Goal: Information Seeking & Learning: Learn about a topic

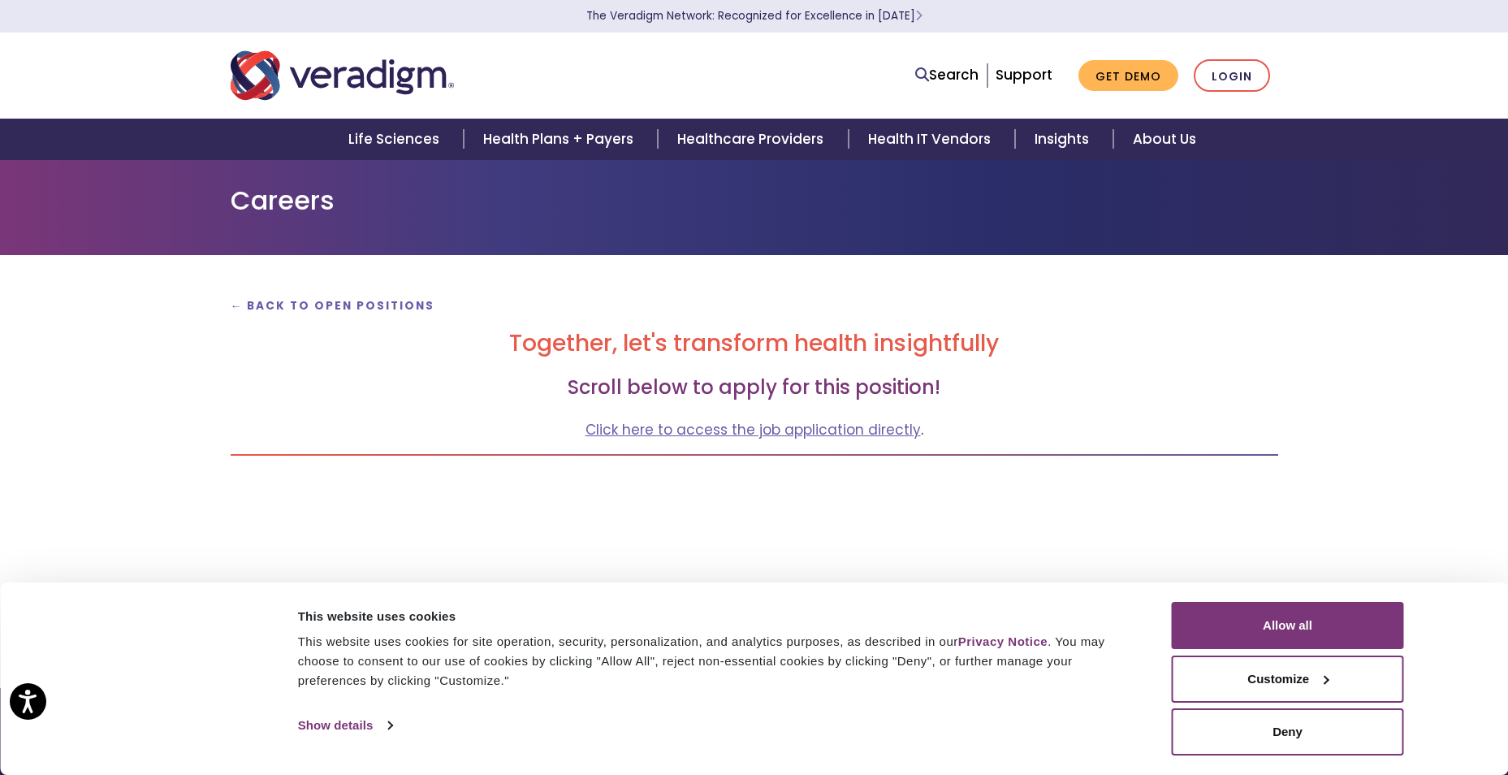
click at [692, 347] on h2 "Together, let's transform health insightfully" at bounding box center [755, 344] width 1048 height 28
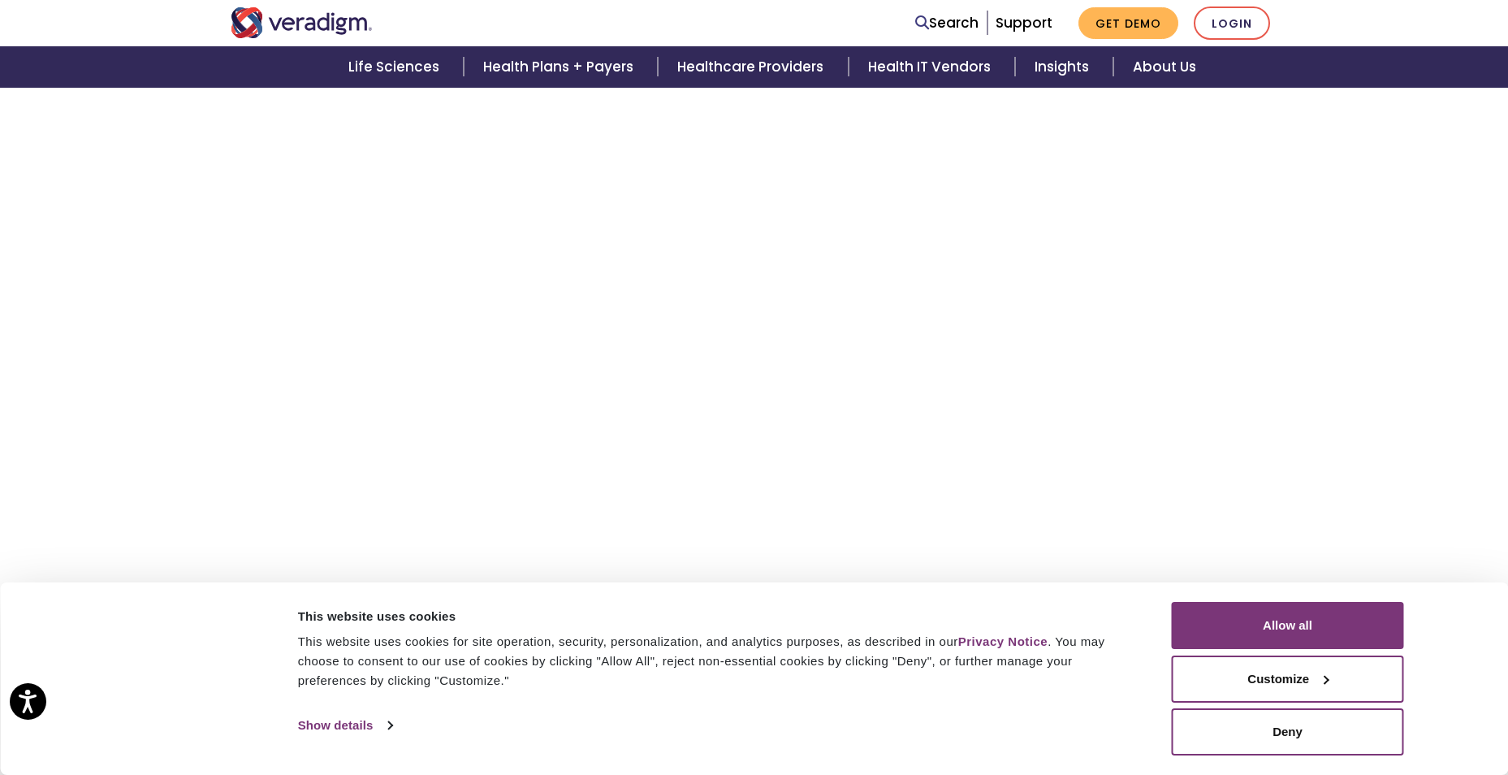
scroll to position [552, 0]
click at [1282, 629] on button "Allow all" at bounding box center [1288, 625] width 232 height 47
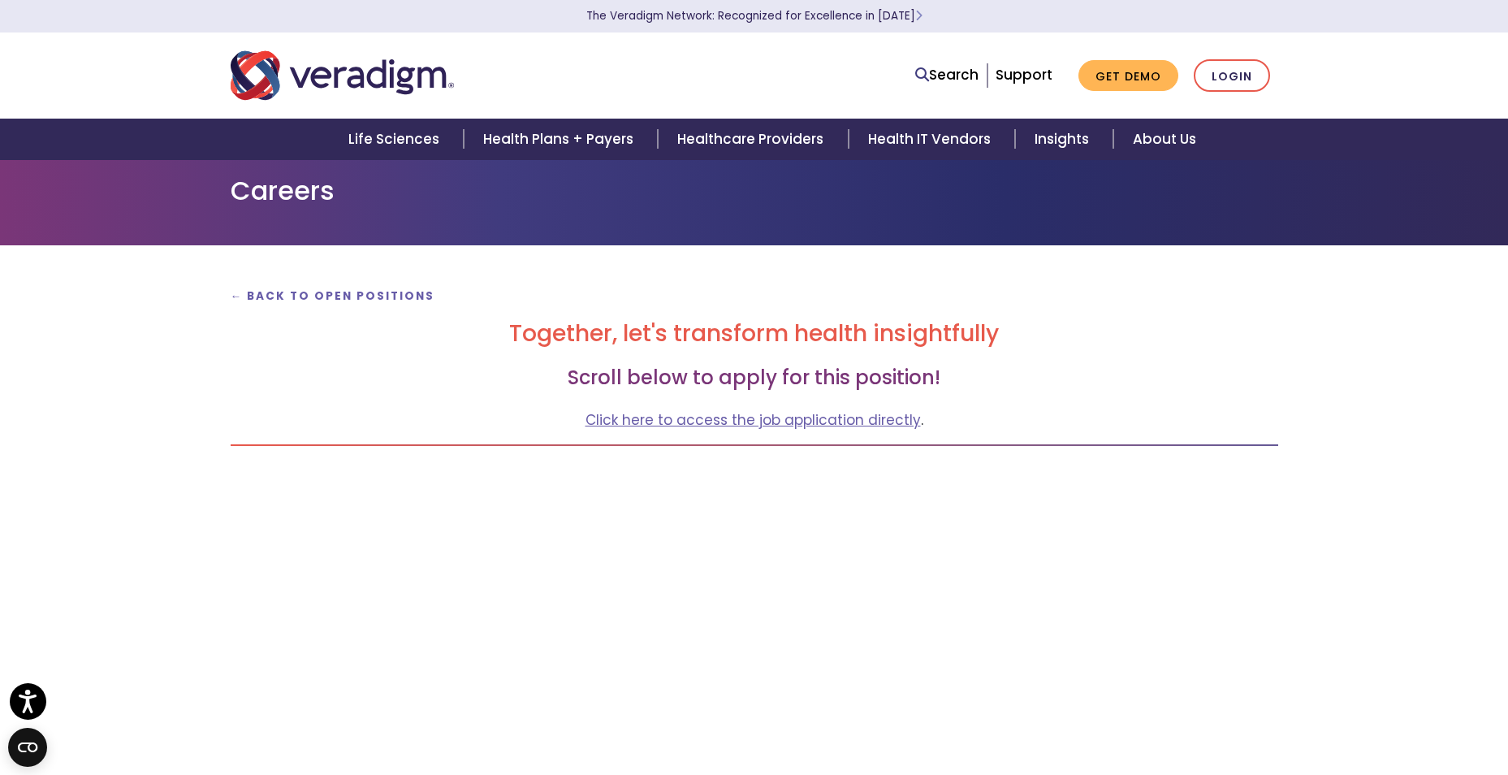
scroll to position [0, 0]
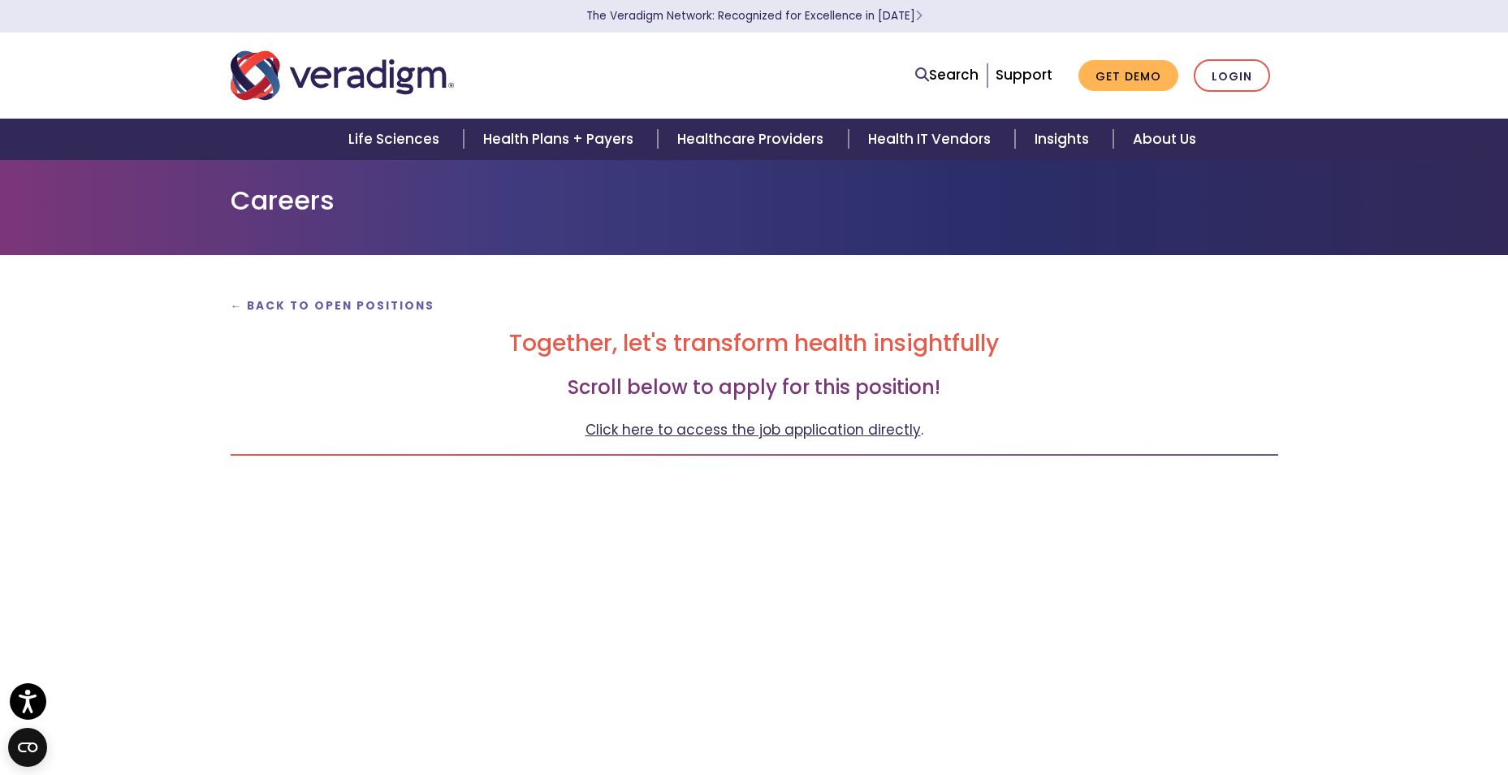
click at [694, 428] on link "Click here to access the job application directly" at bounding box center [753, 429] width 335 height 19
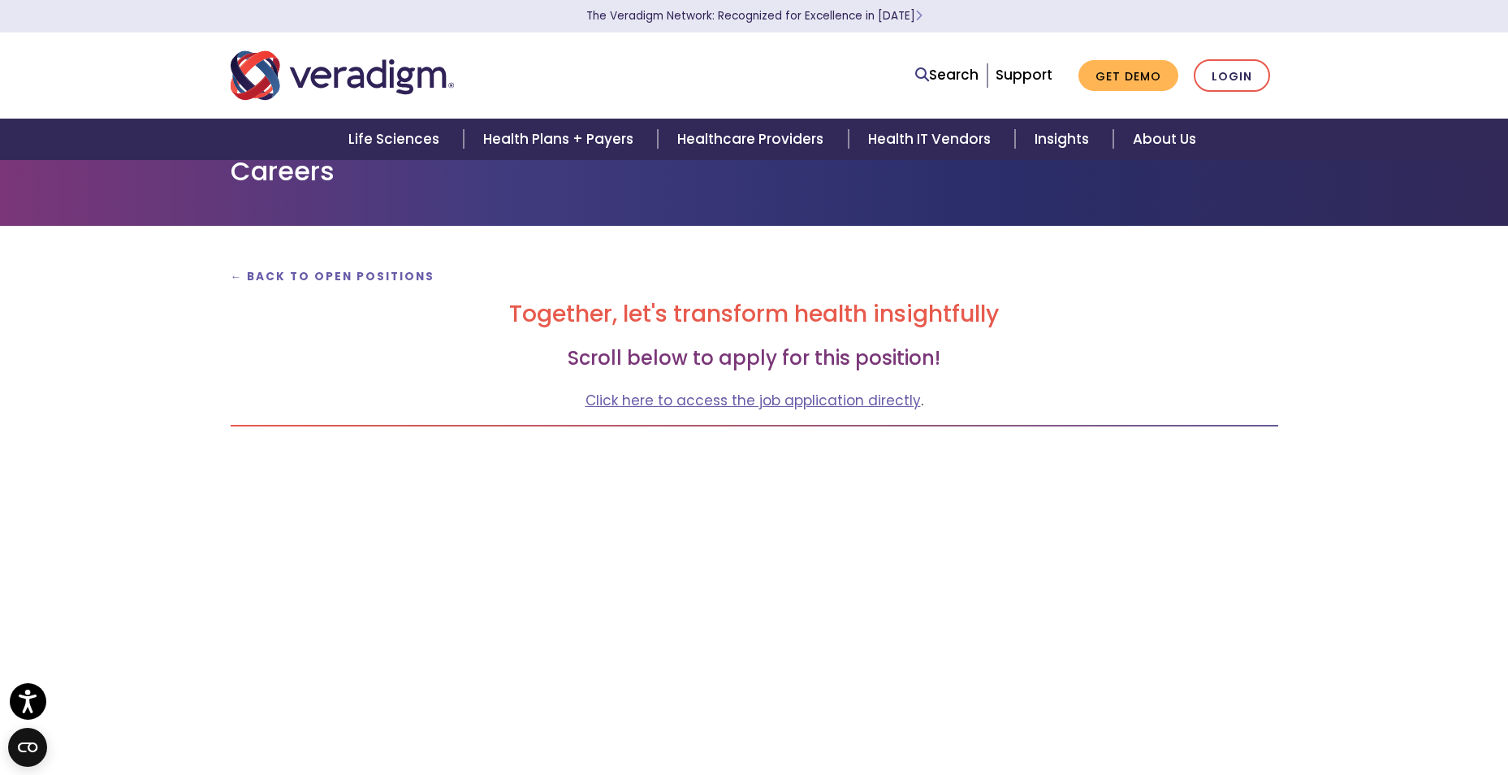
scroll to position [32, 0]
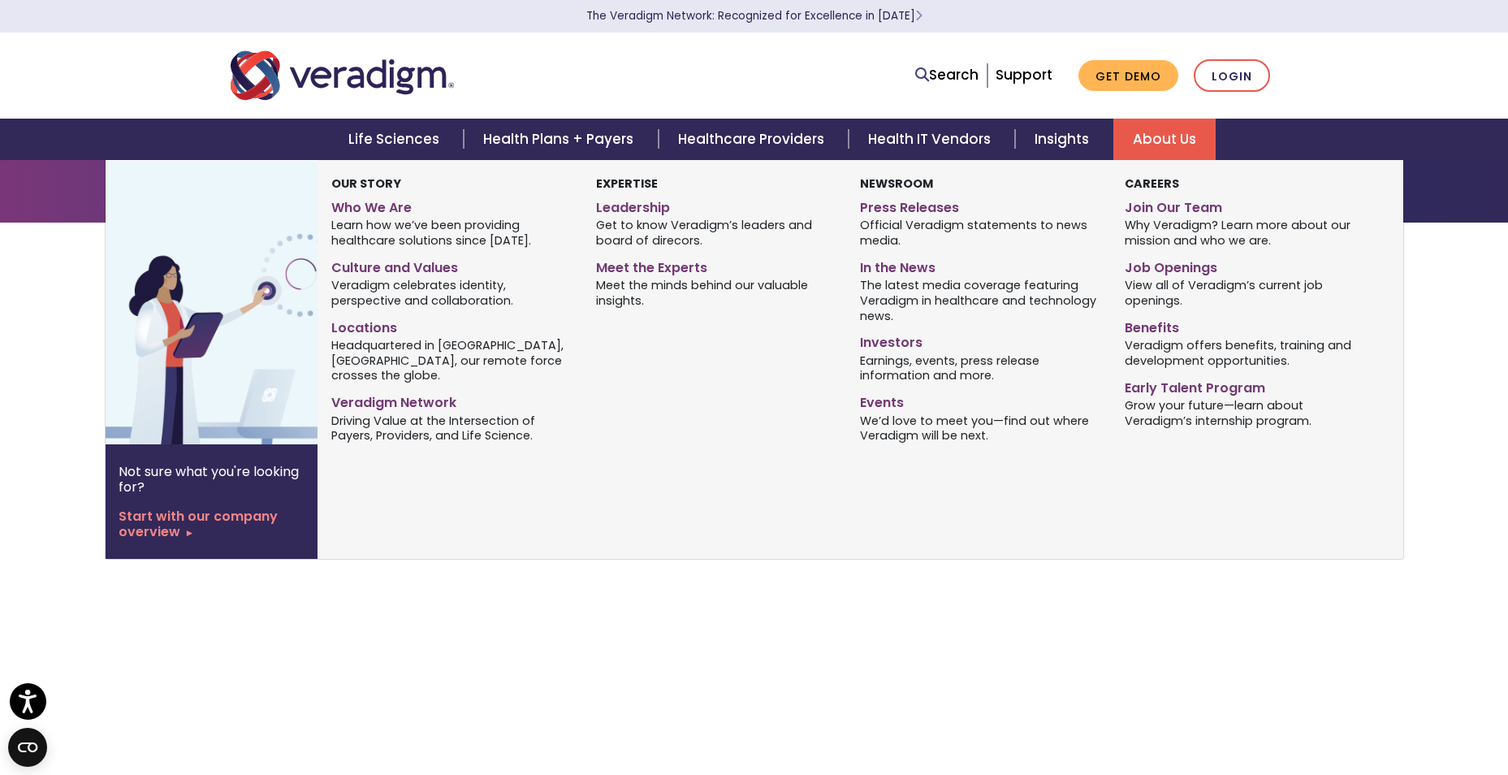
click at [1156, 139] on link "About Us" at bounding box center [1164, 139] width 102 height 41
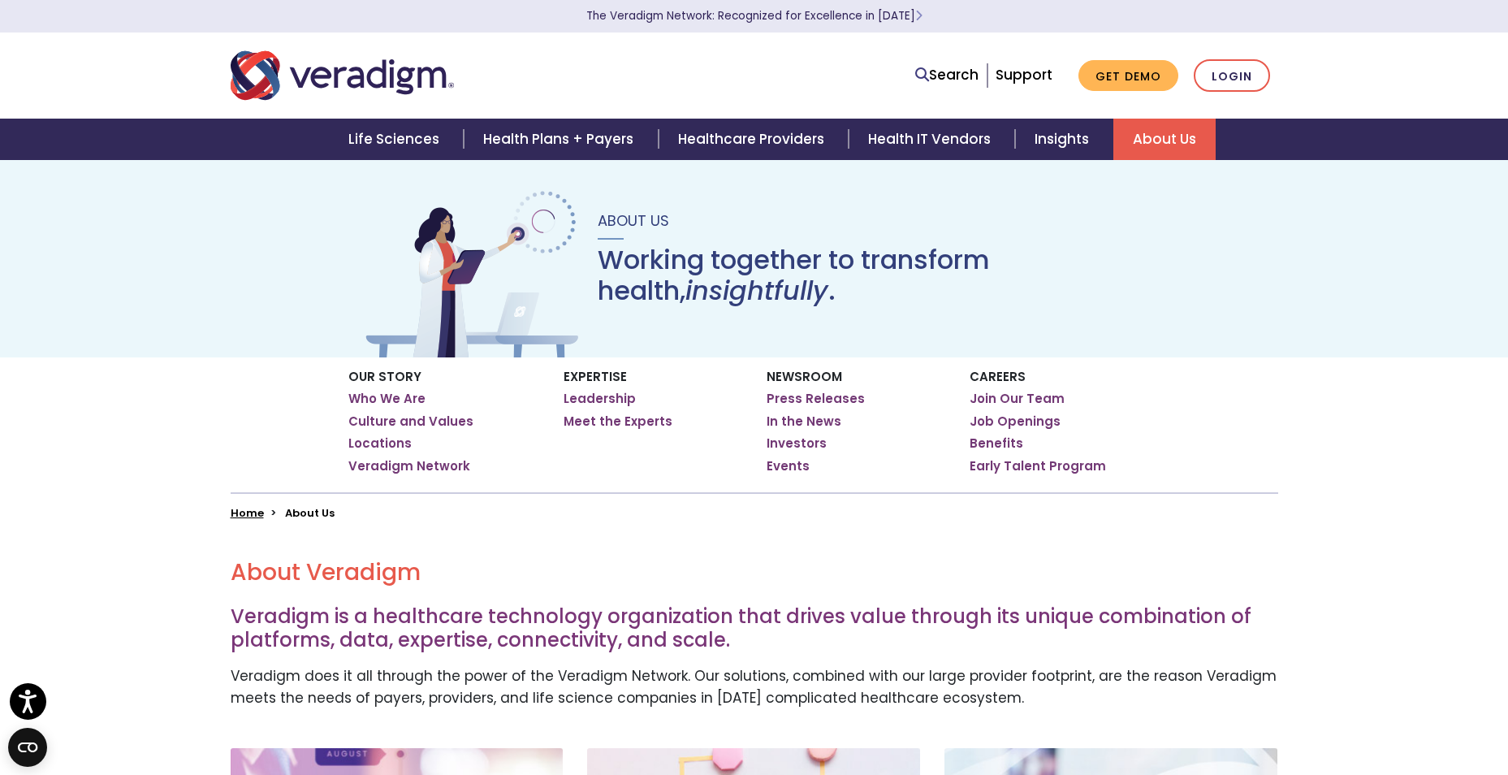
click at [480, 611] on h3 "Veradigm is a healthcare technology organization that drives value through its …" at bounding box center [755, 628] width 1048 height 47
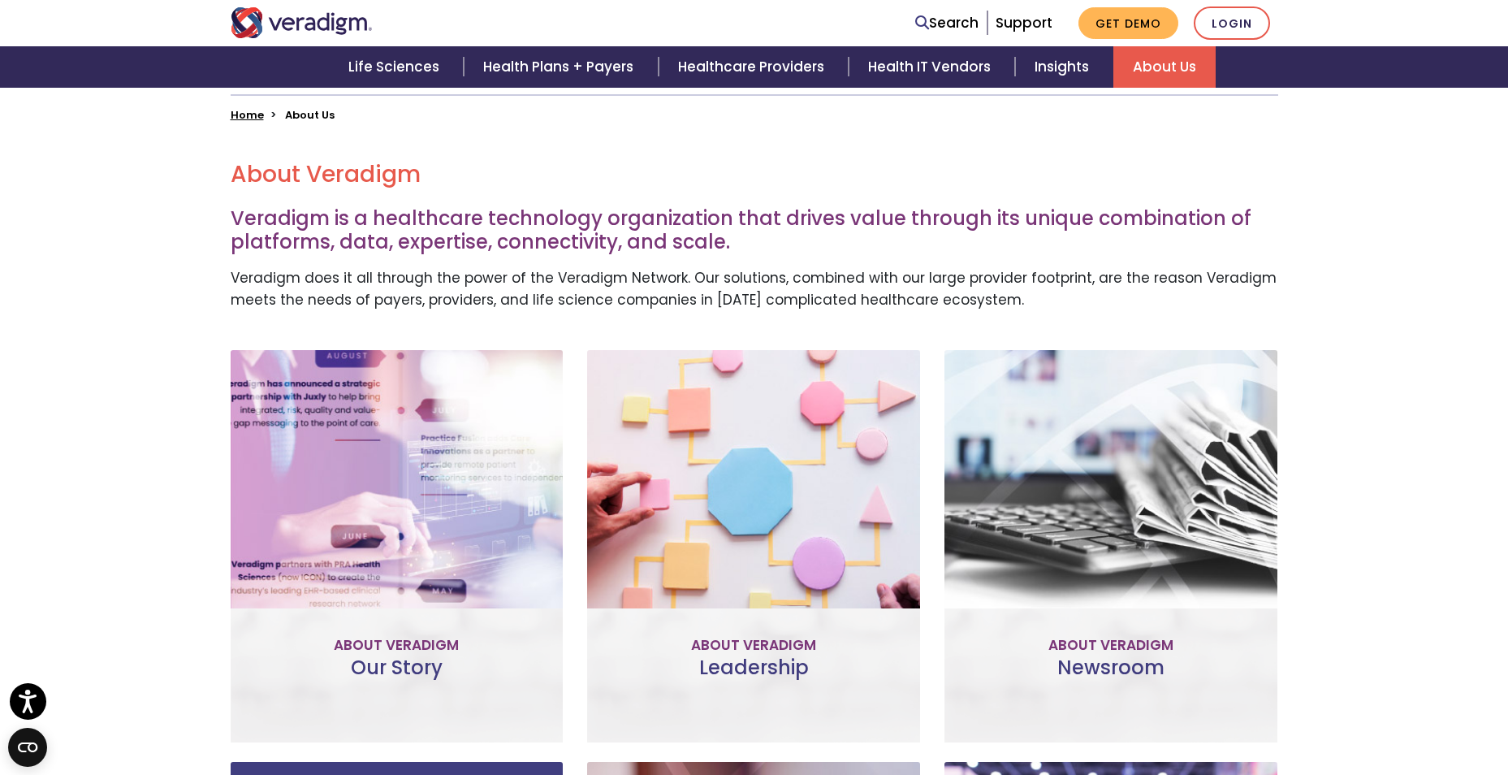
scroll to position [422, 0]
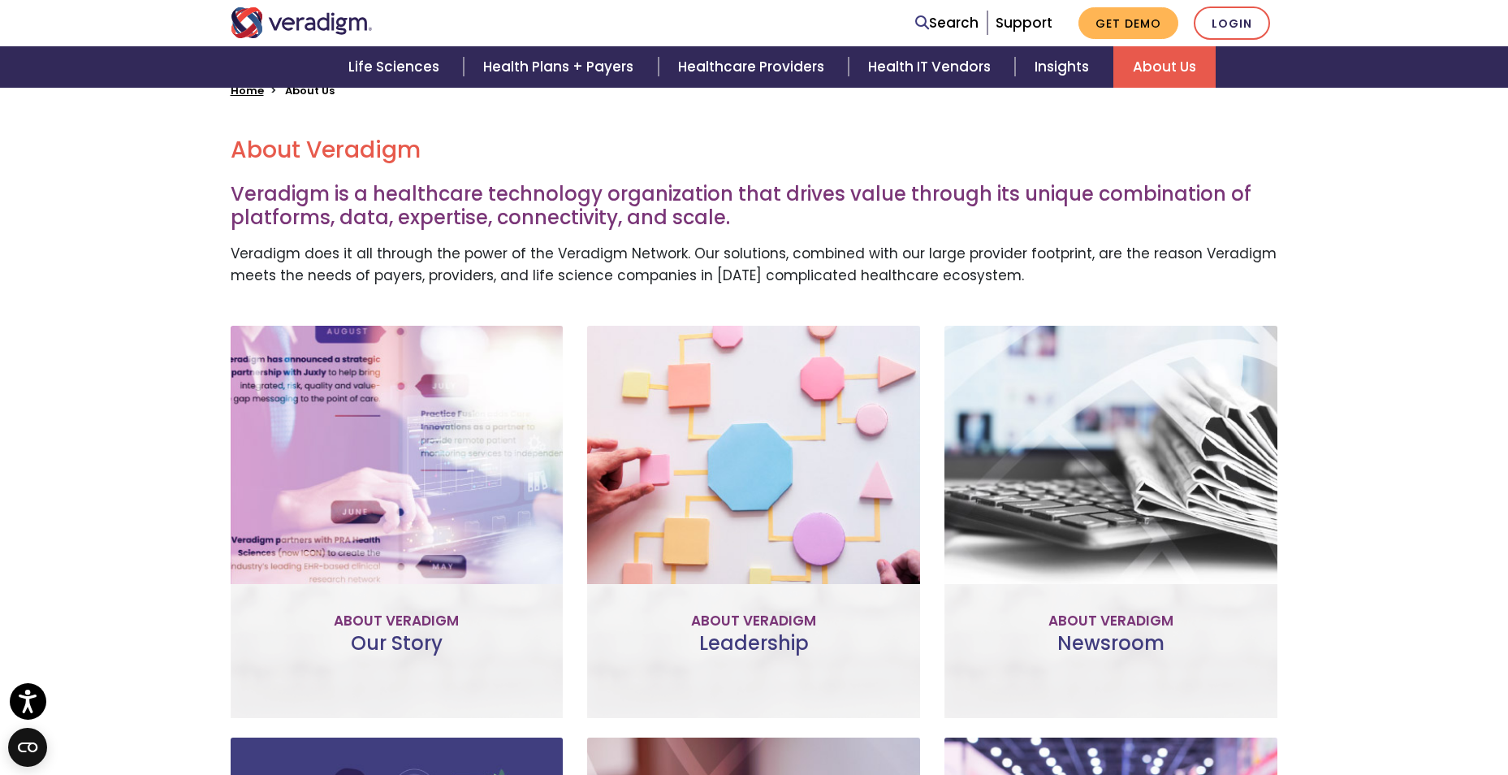
click at [753, 581] on link "Meet the Team" at bounding box center [754, 594] width 150 height 37
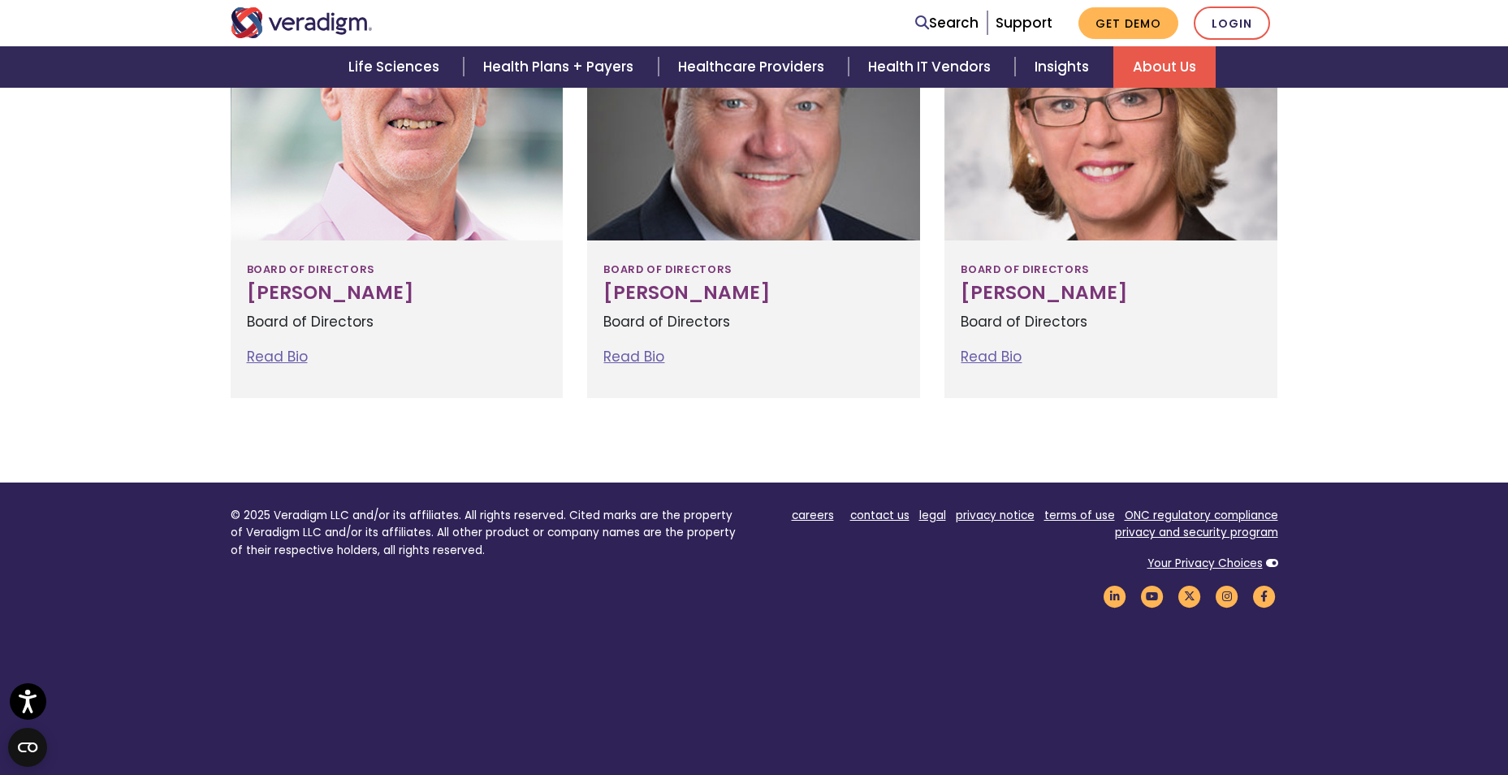
scroll to position [1917, 0]
